Goal: Obtain resource: Download file/media

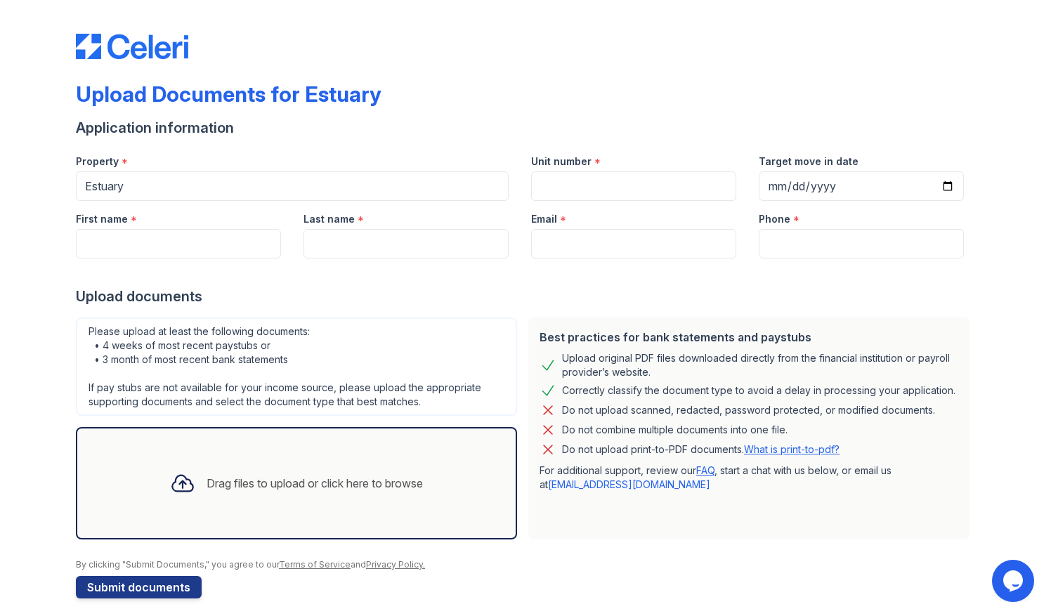
click at [183, 60] on div "Upload Documents for Estuary Application information Property * Estuary Unit nu…" at bounding box center [525, 305] width 899 height 599
click at [181, 58] on img at bounding box center [132, 46] width 112 height 25
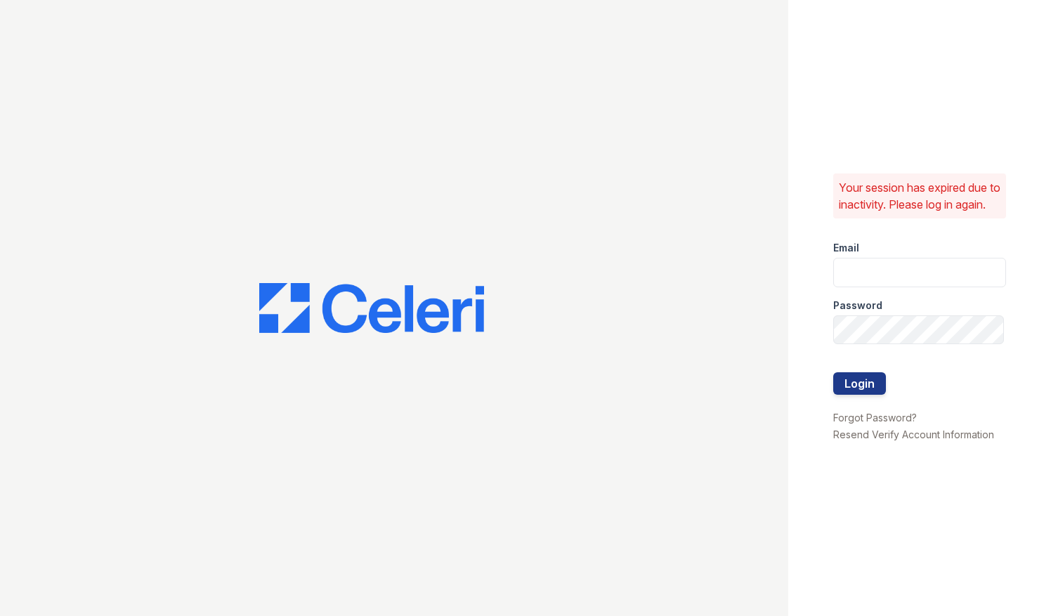
type input "Leqwan.eaton@greystar.com"
click at [873, 395] on button "Login" at bounding box center [859, 383] width 53 height 22
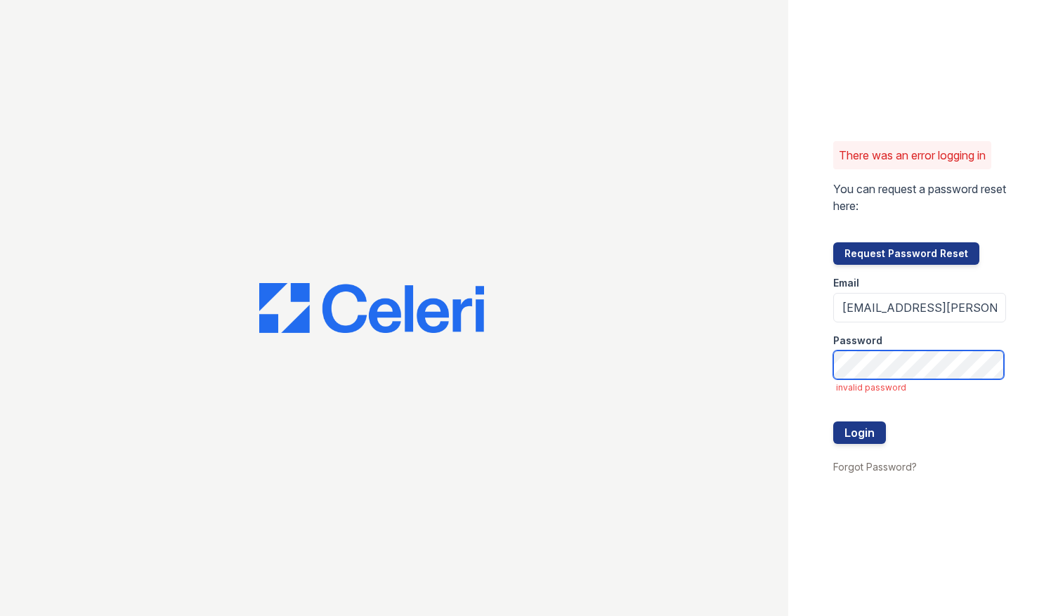
click at [833, 422] on button "Login" at bounding box center [859, 433] width 53 height 22
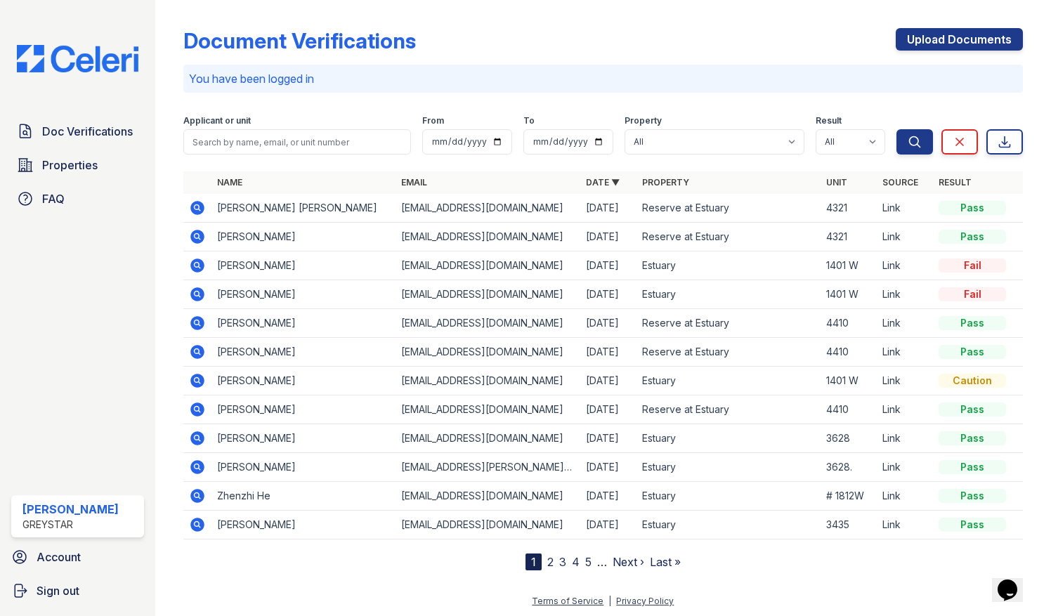
click at [198, 521] on icon at bounding box center [197, 524] width 17 height 17
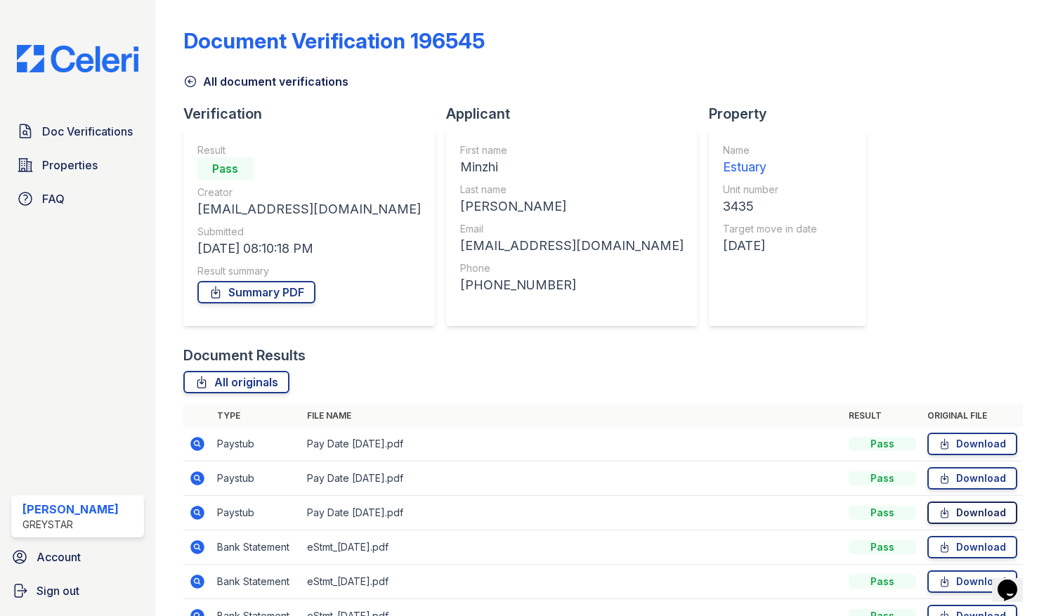
click at [944, 507] on link "Download" at bounding box center [973, 513] width 90 height 22
